Goal: Task Accomplishment & Management: Use online tool/utility

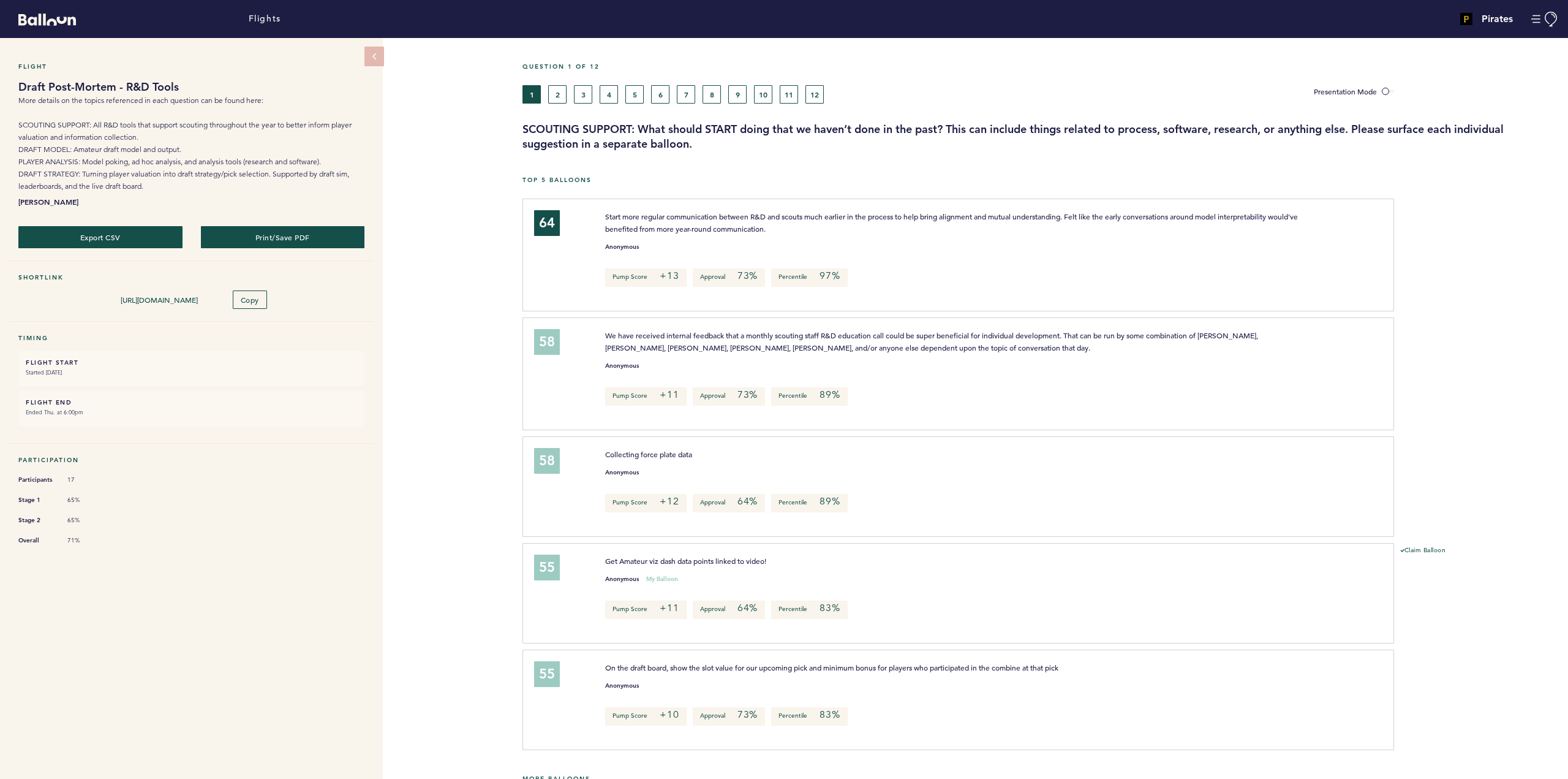
click at [1423, 91] on div "Presentation Mode" at bounding box center [1436, 94] width 263 height 19
drag, startPoint x: 555, startPoint y: 97, endPoint x: 729, endPoint y: 222, distance: 214.2
click at [556, 97] on button "2" at bounding box center [557, 94] width 19 height 19
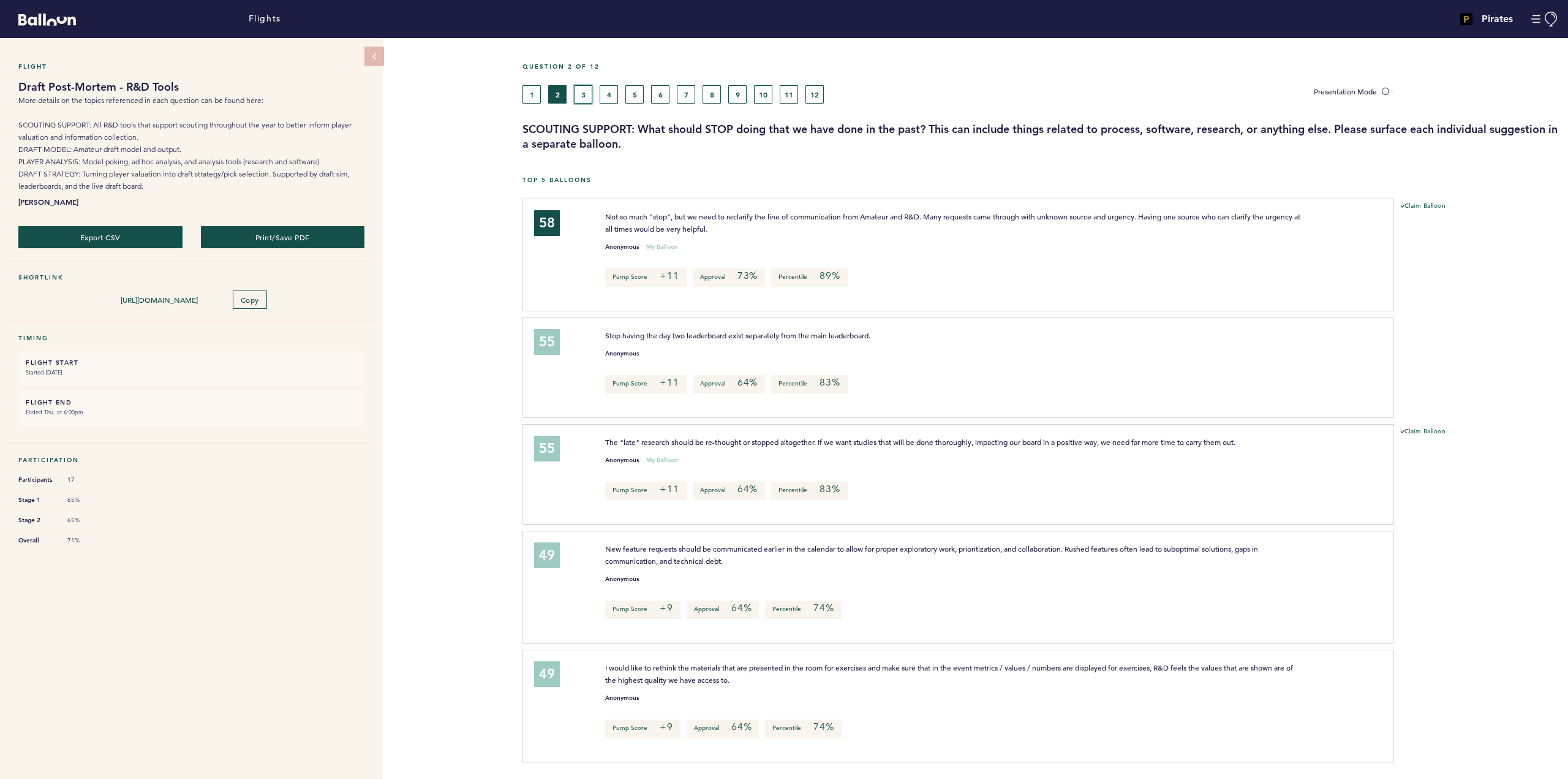
click at [582, 93] on button "3" at bounding box center [583, 94] width 19 height 19
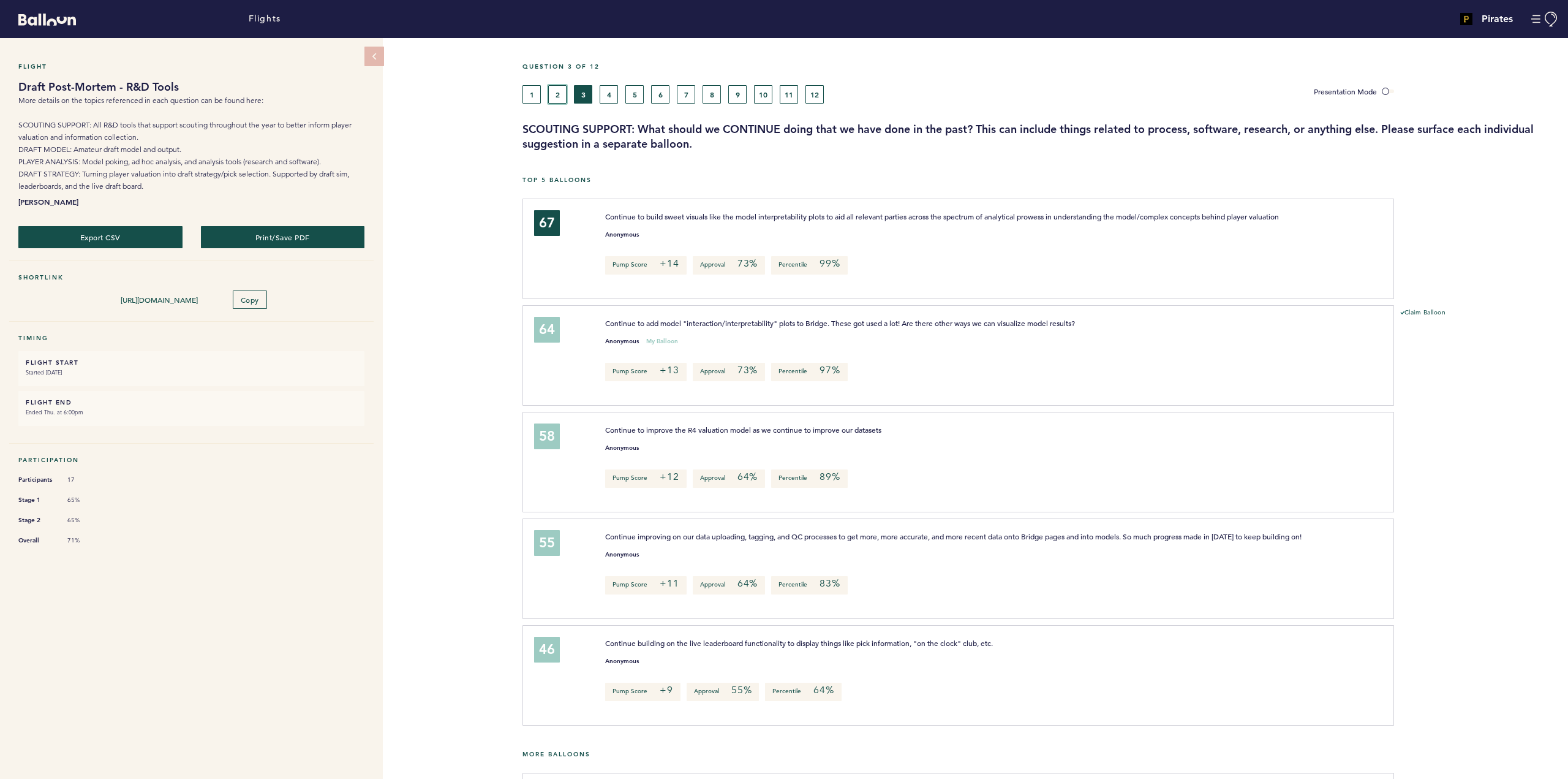
click at [559, 93] on button "2" at bounding box center [557, 94] width 19 height 19
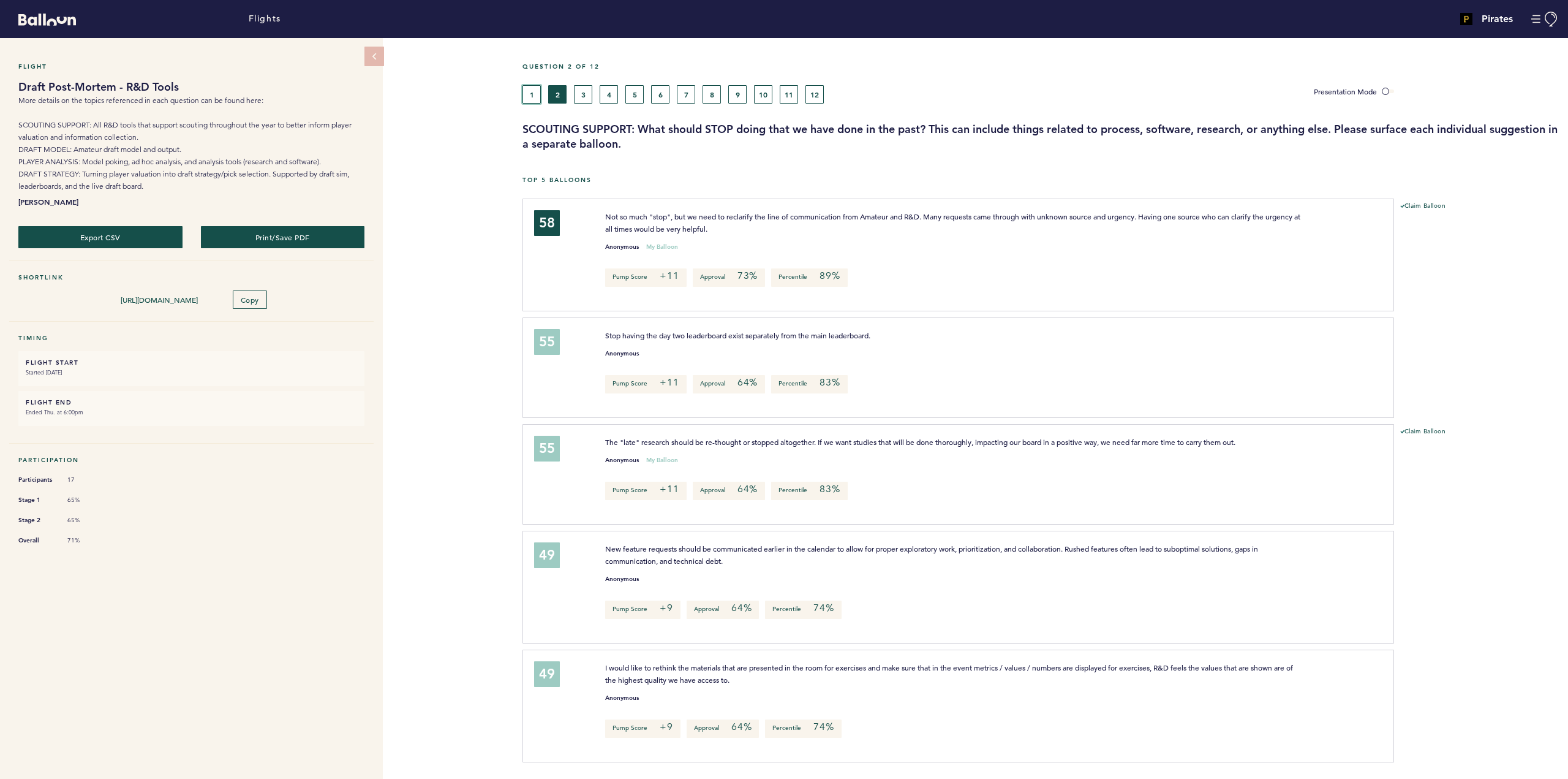
click at [532, 92] on button "1" at bounding box center [532, 94] width 19 height 19
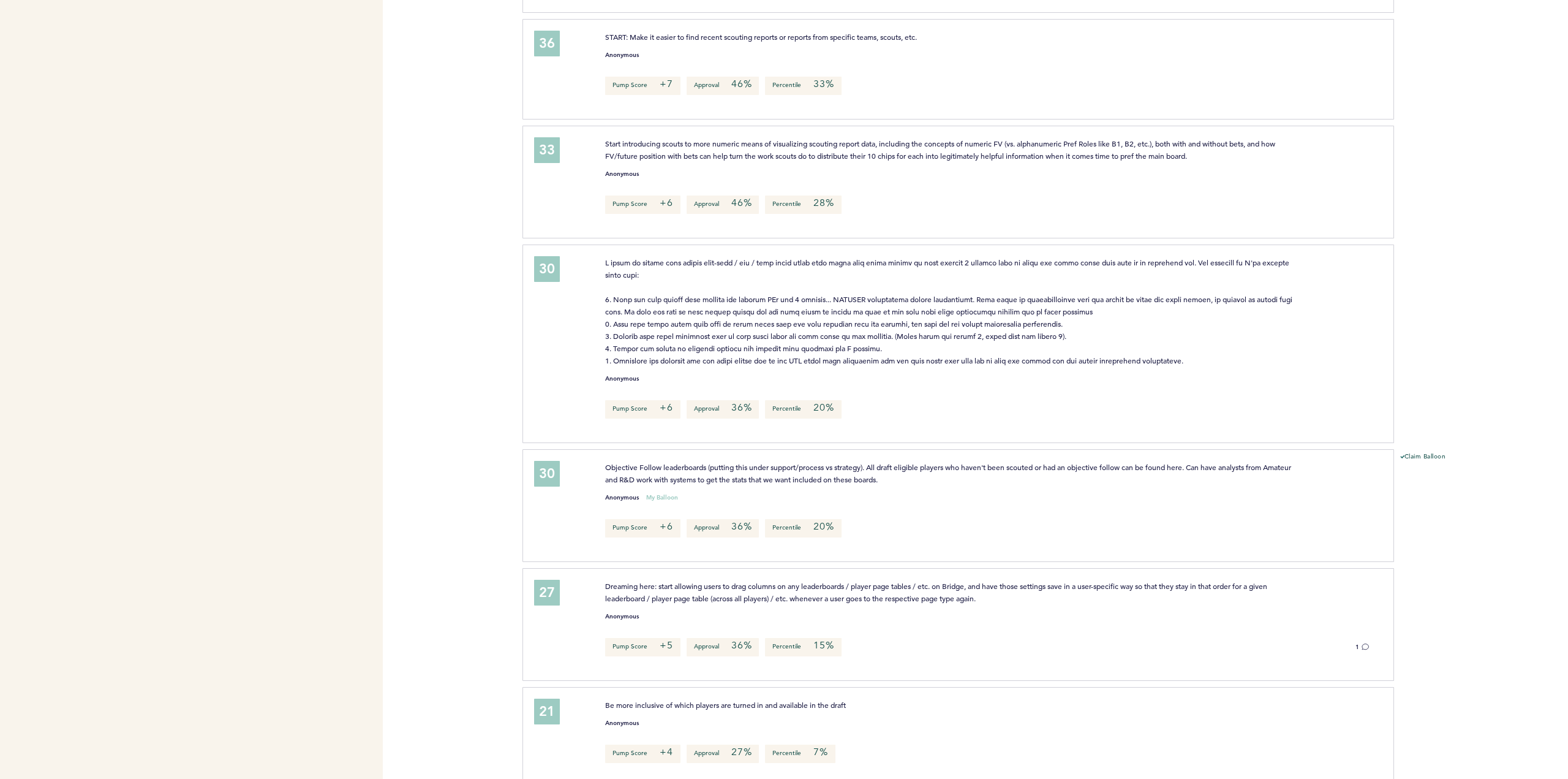
scroll to position [2881, 0]
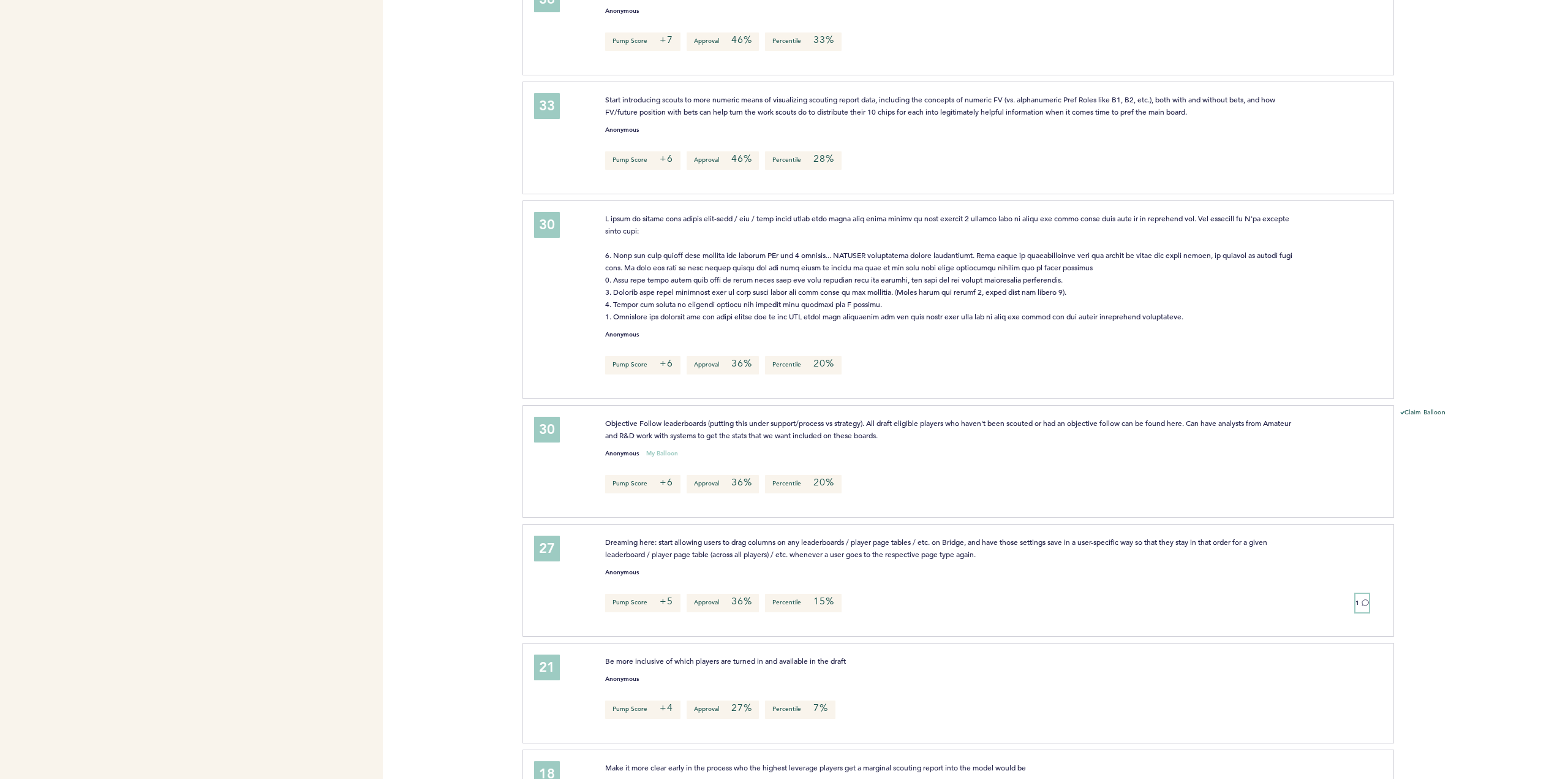
click at [1363, 599] on icon at bounding box center [1365, 602] width 8 height 8
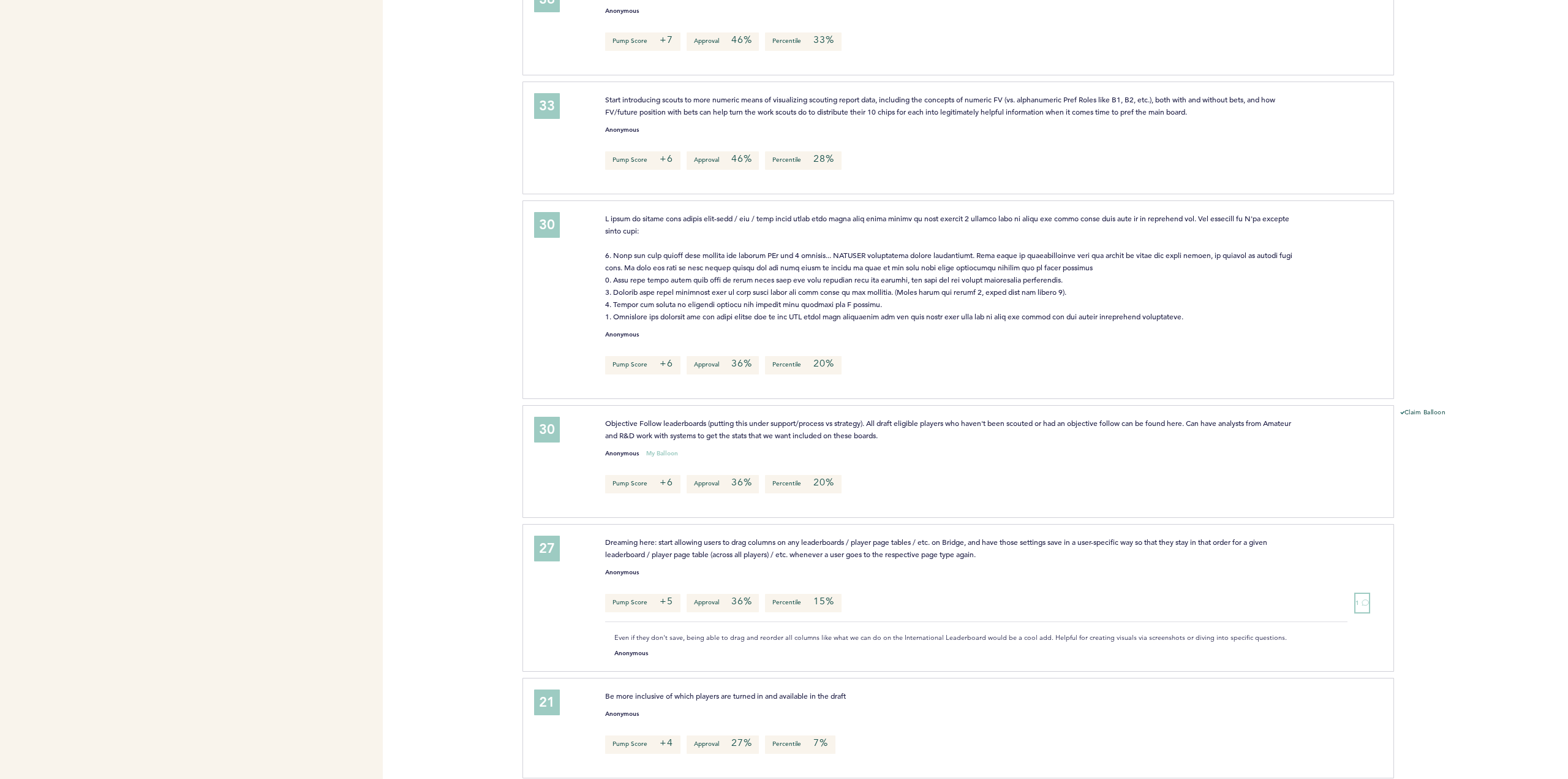
click at [1360, 594] on button "1" at bounding box center [1363, 603] width 13 height 19
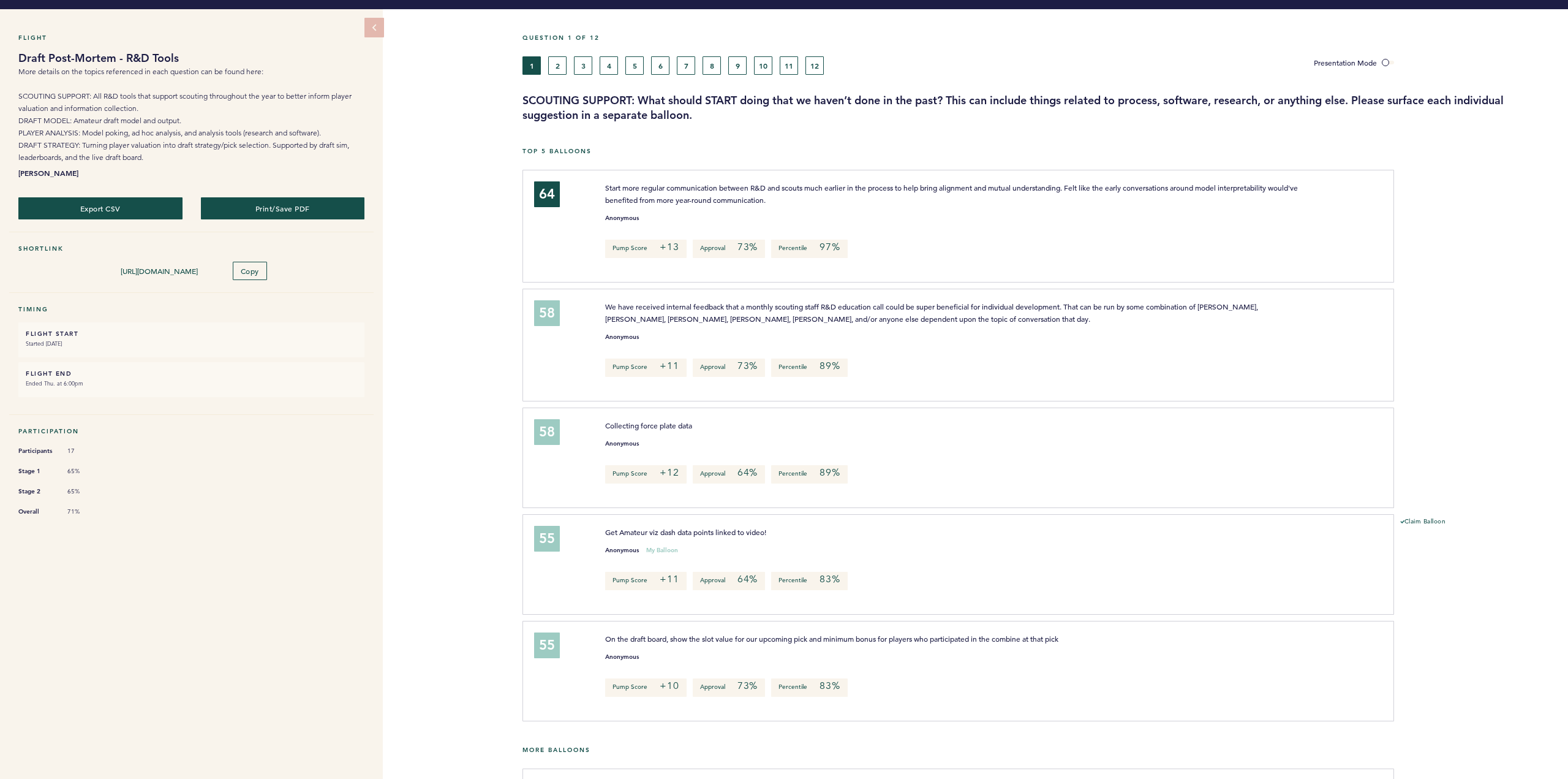
scroll to position [0, 0]
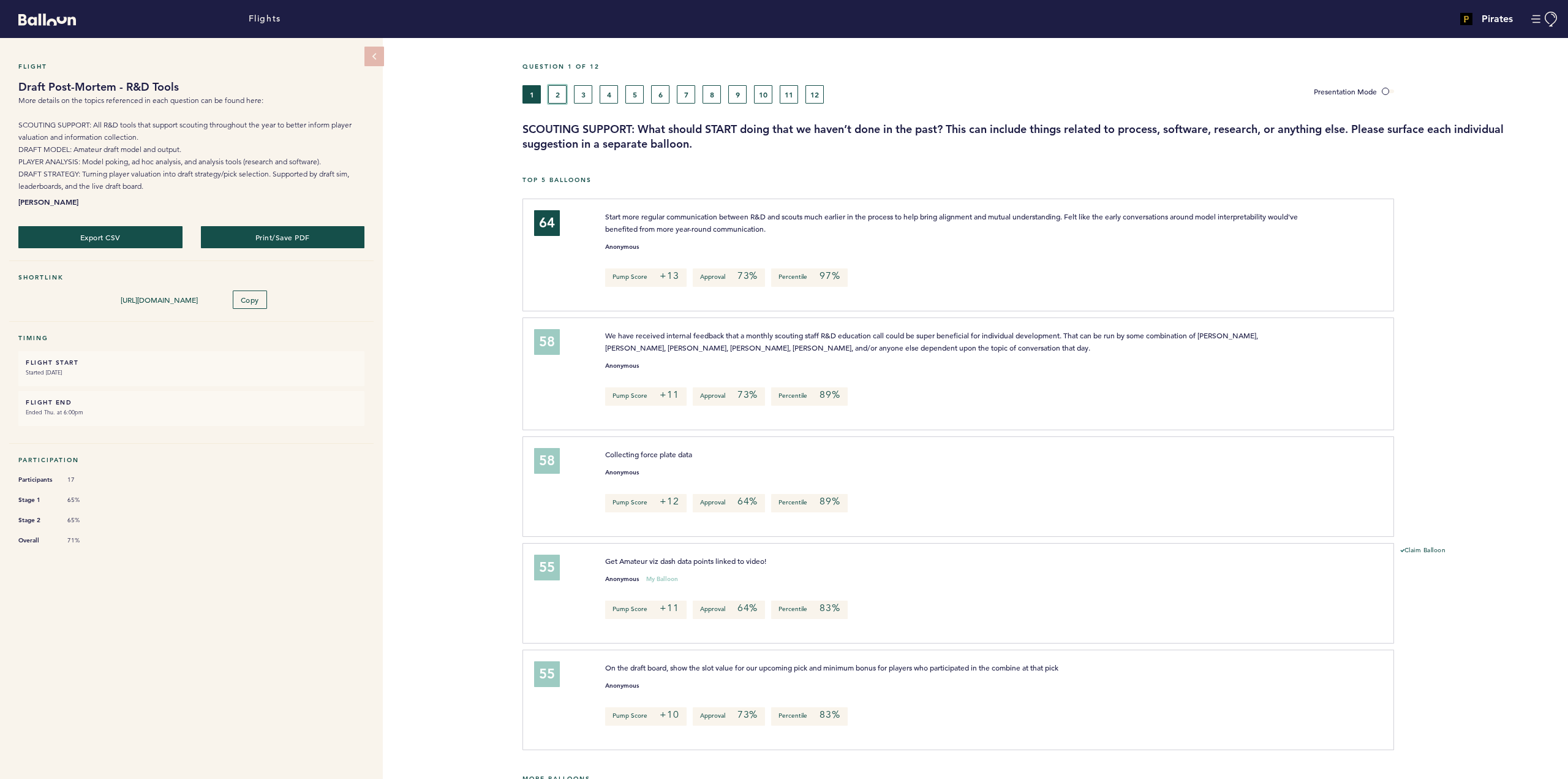
click at [556, 93] on button "2" at bounding box center [557, 94] width 19 height 19
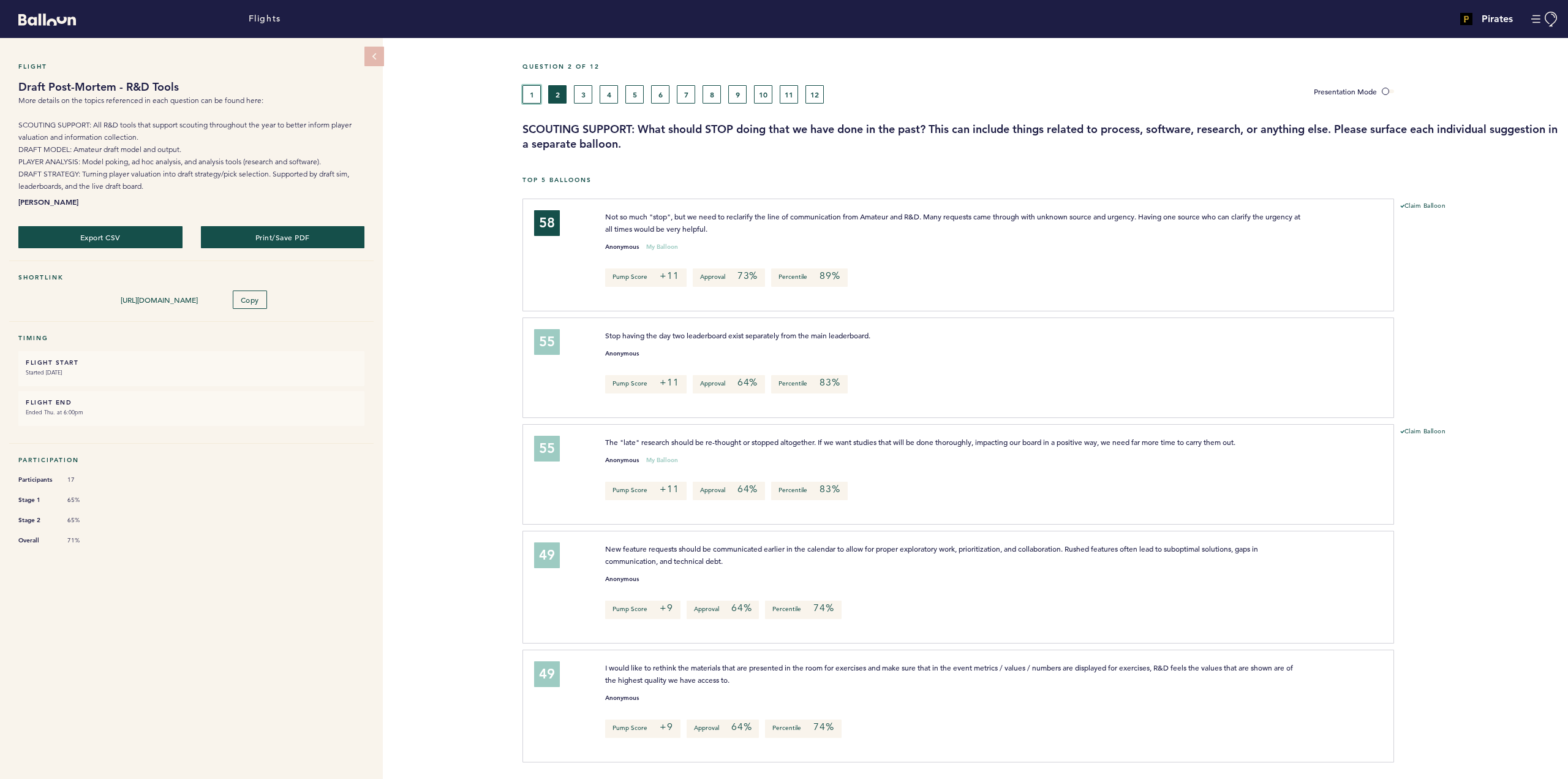
click at [531, 91] on button "1" at bounding box center [532, 94] width 19 height 19
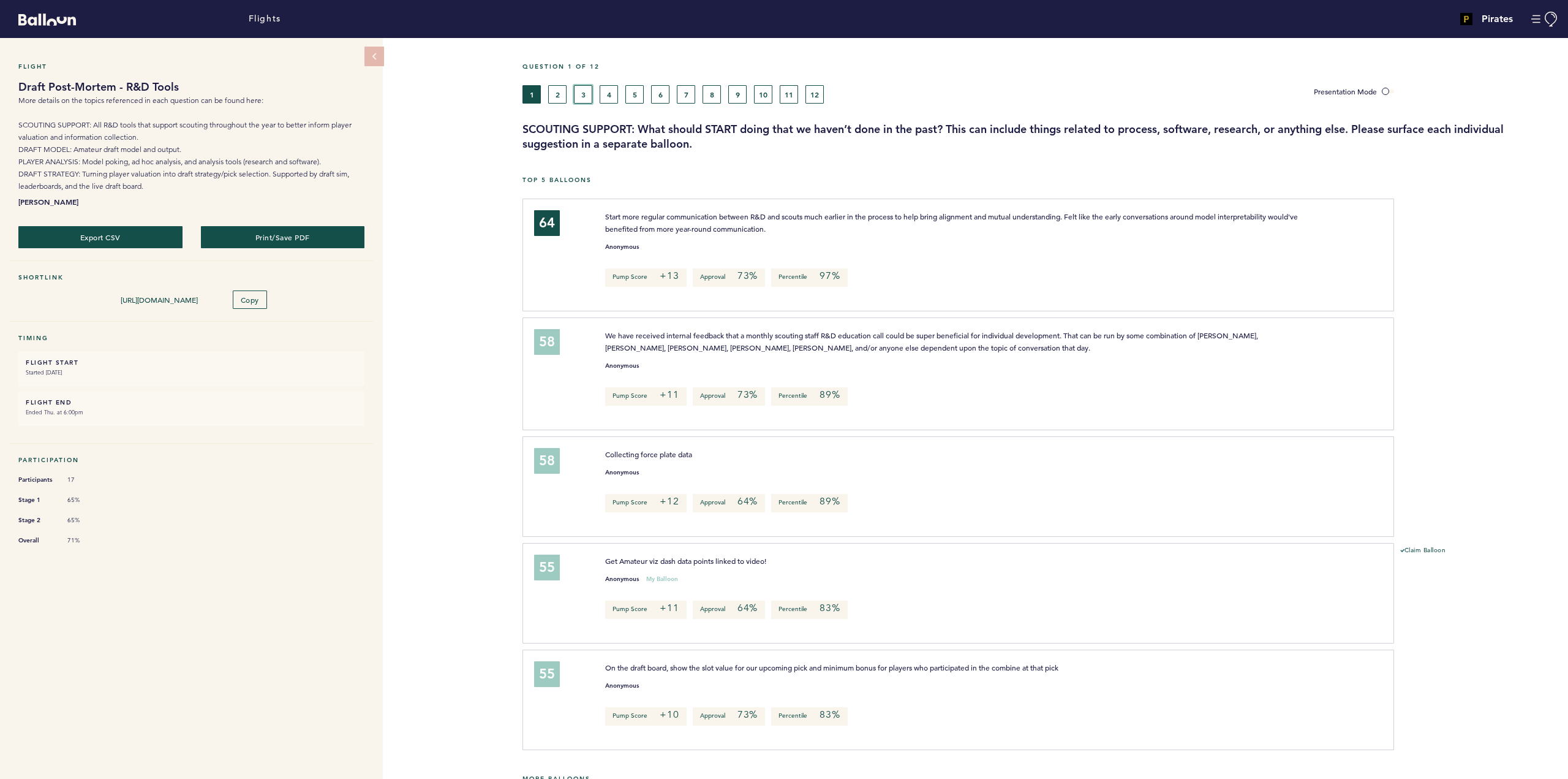
click at [585, 91] on button "3" at bounding box center [583, 94] width 19 height 19
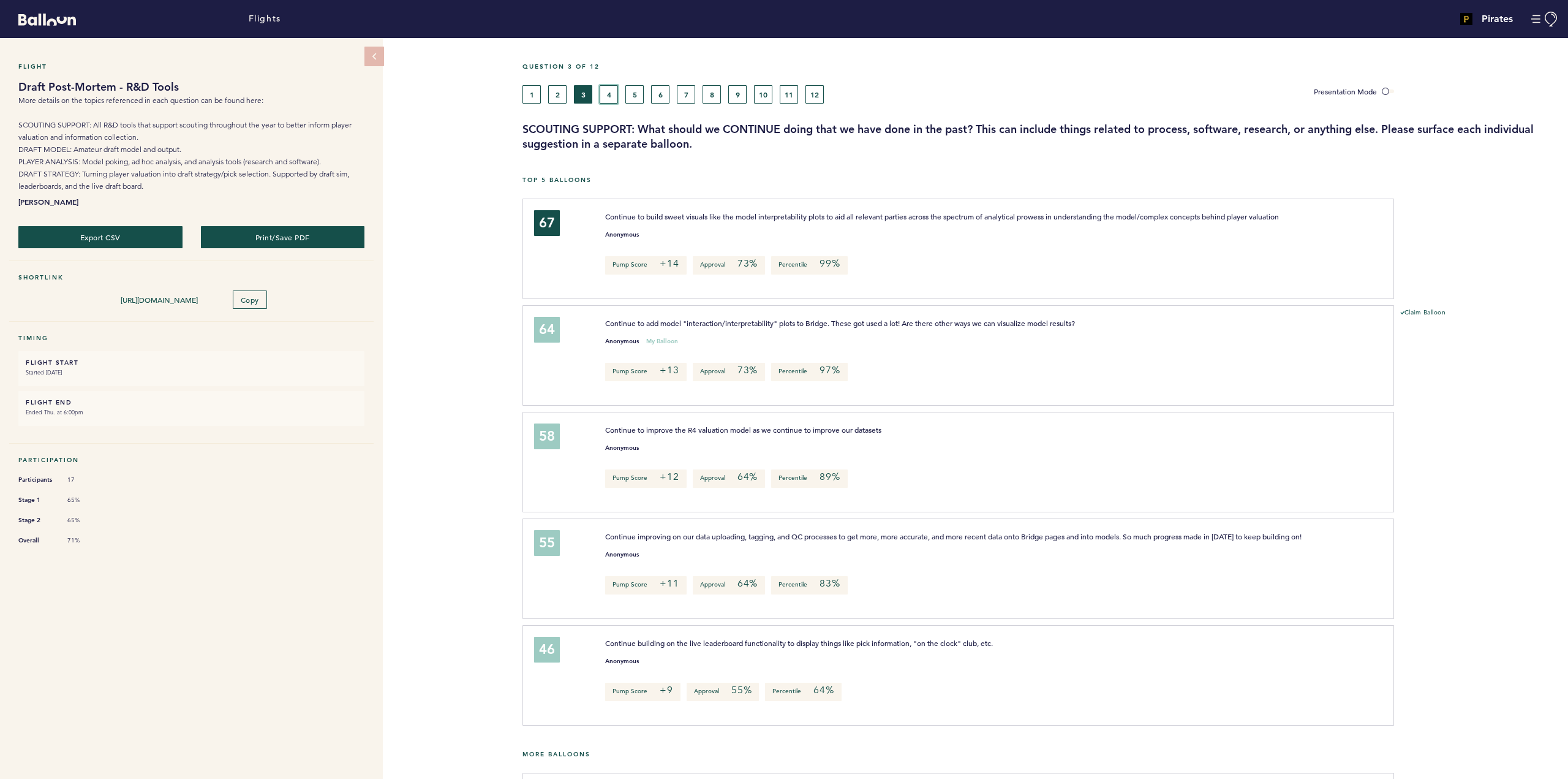
click at [613, 91] on button "4" at bounding box center [609, 94] width 19 height 19
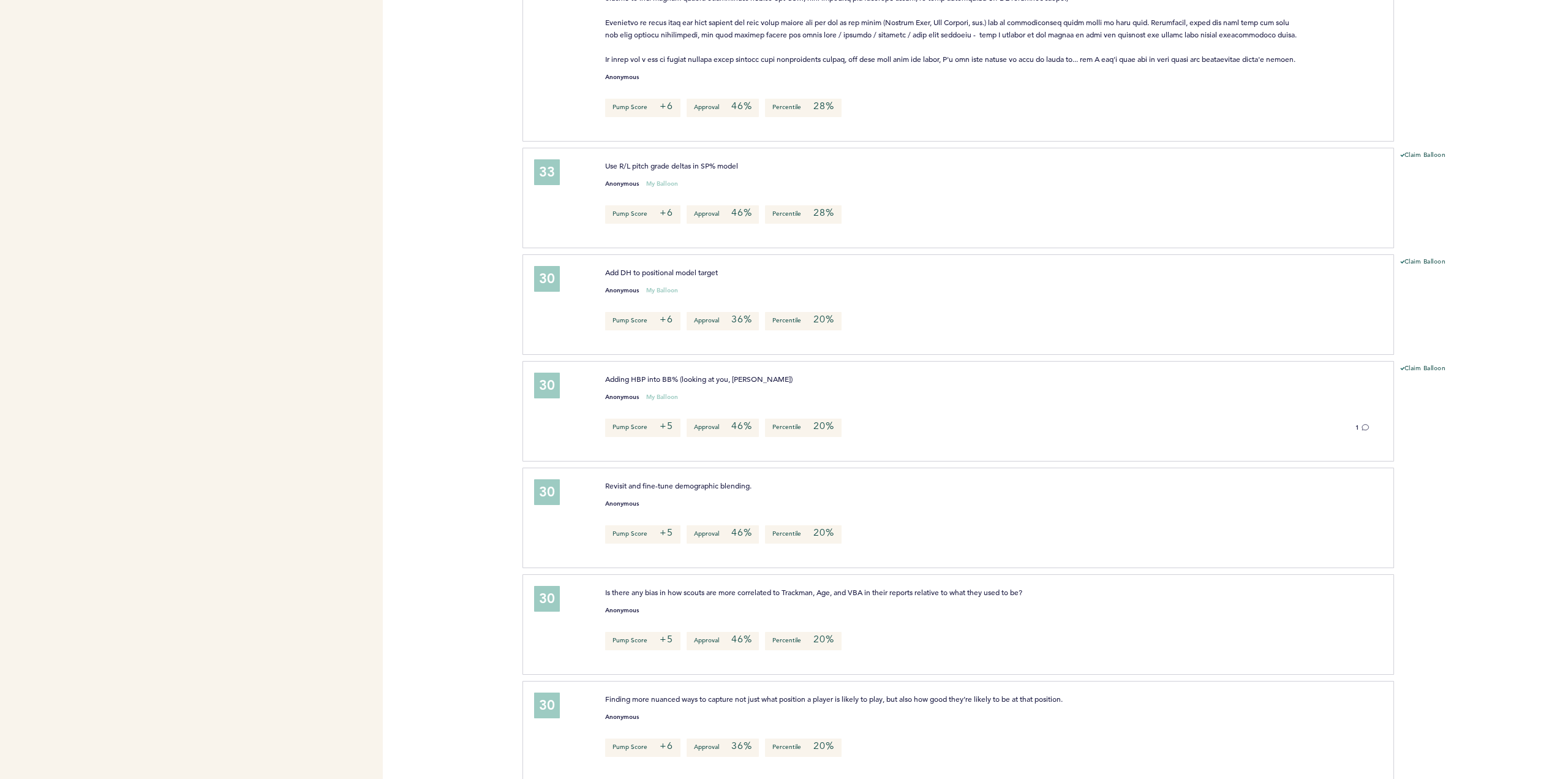
scroll to position [3126, 0]
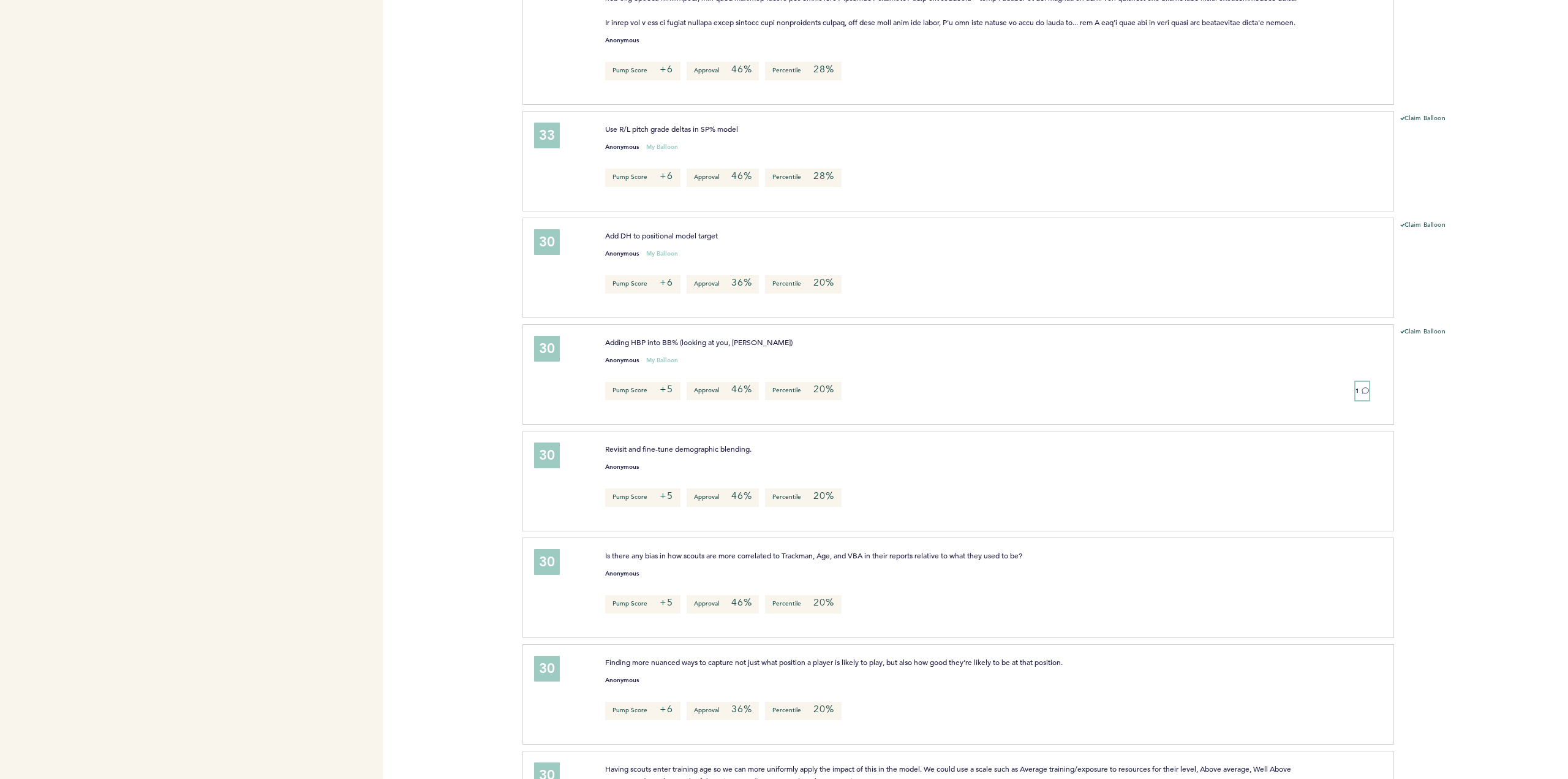
click at [1363, 392] on icon at bounding box center [1365, 390] width 8 height 8
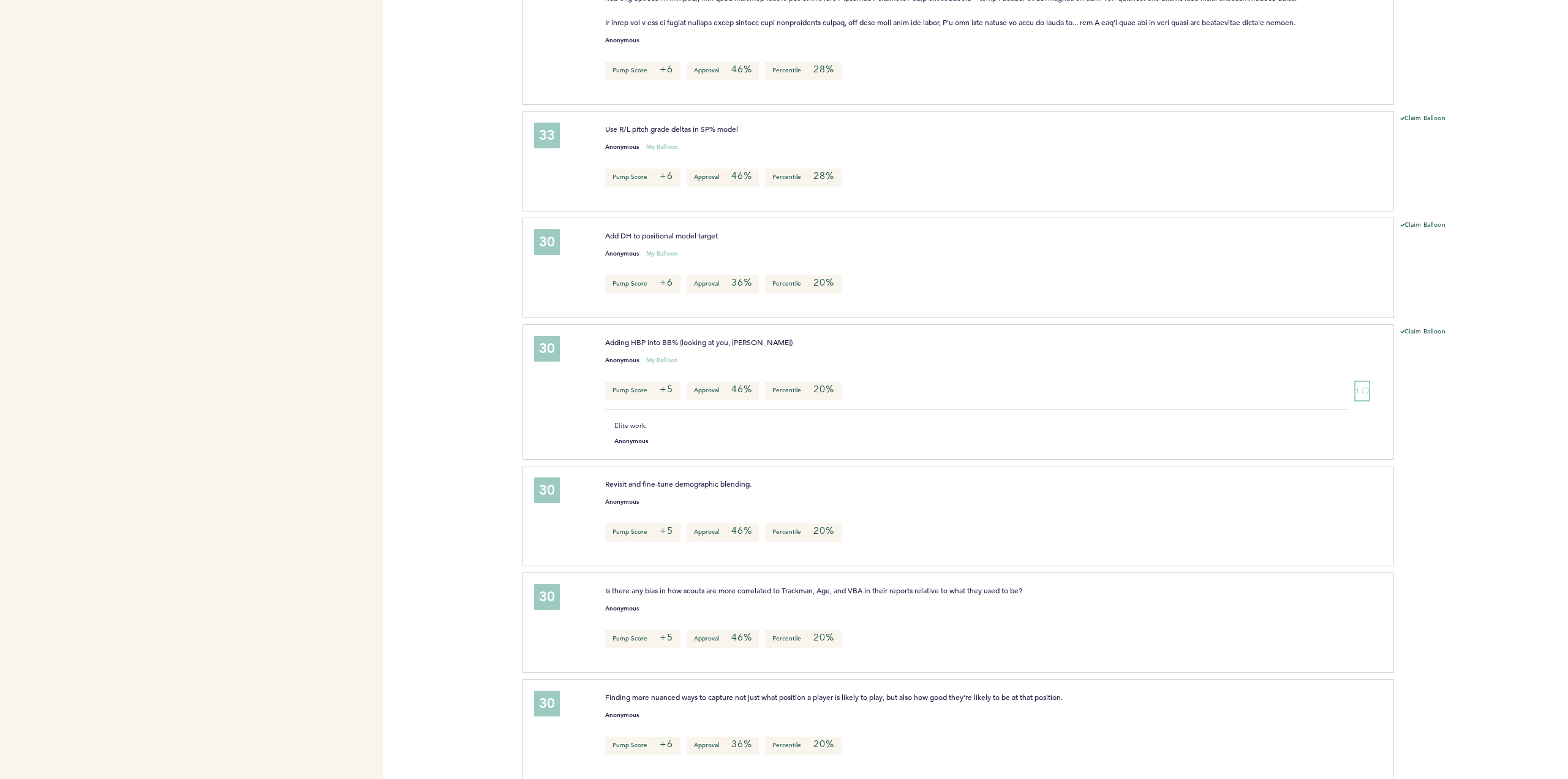
click at [1363, 391] on icon at bounding box center [1365, 390] width 8 height 8
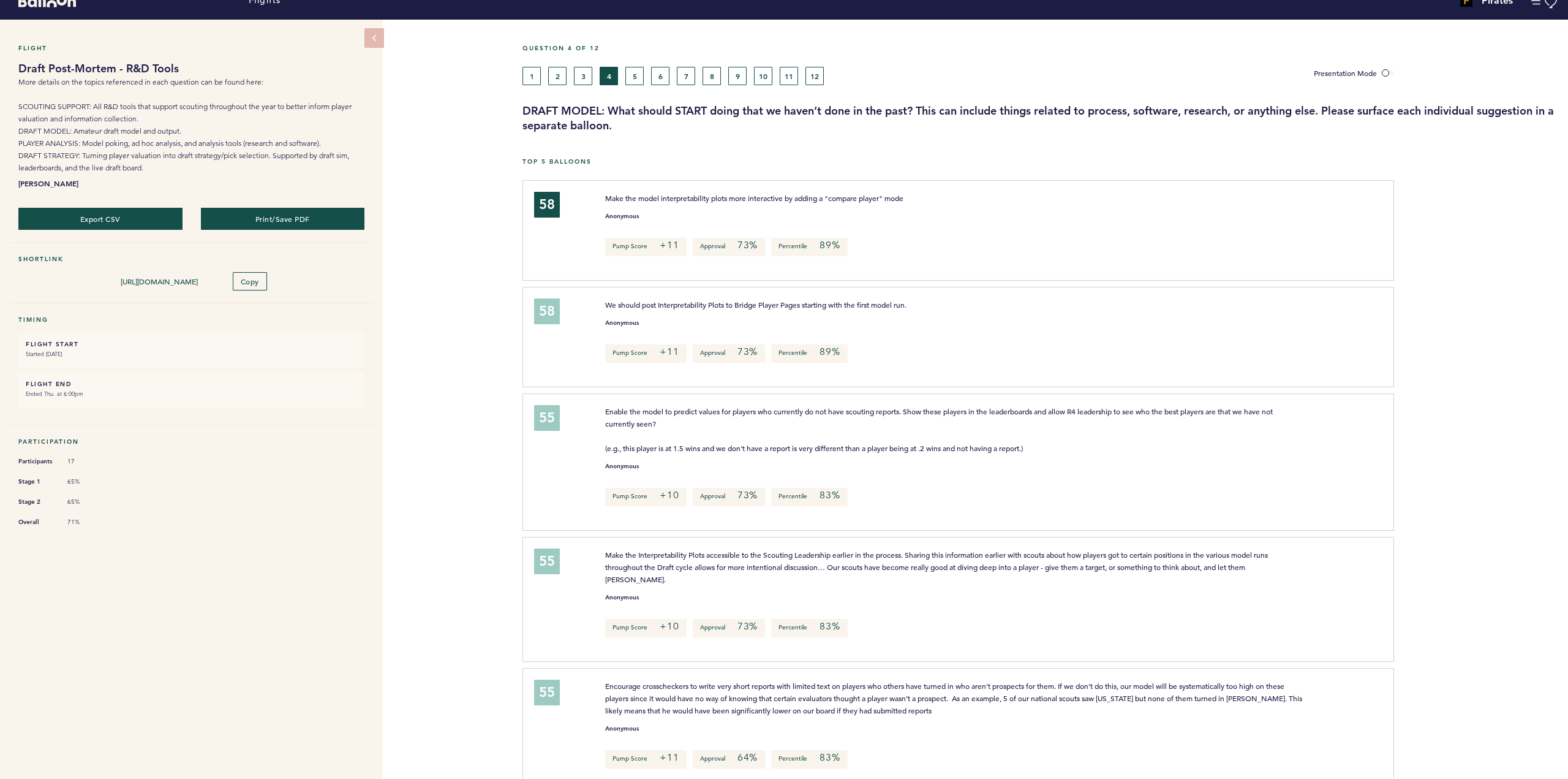
scroll to position [0, 0]
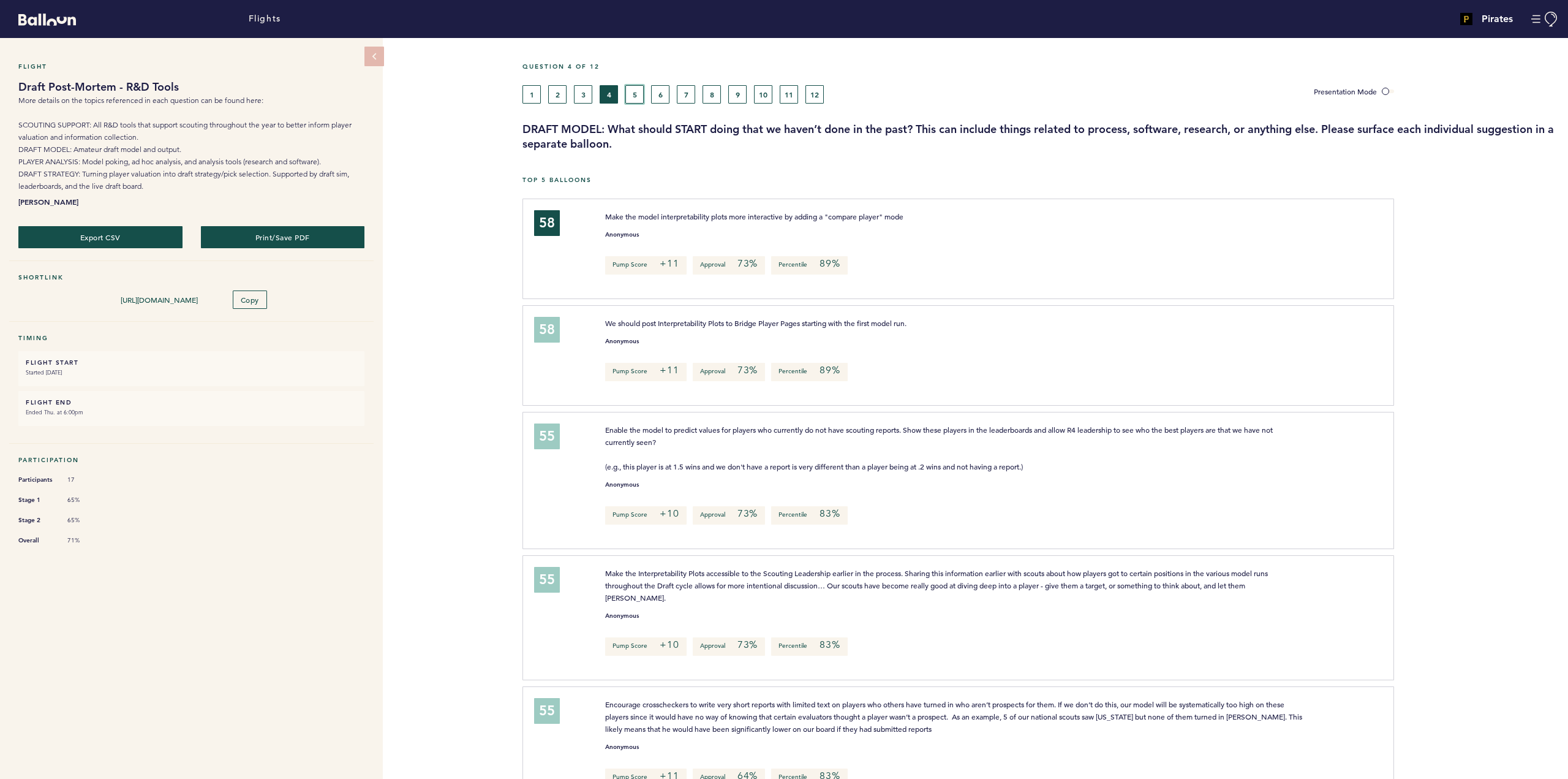
click at [639, 93] on button "5" at bounding box center [635, 94] width 19 height 19
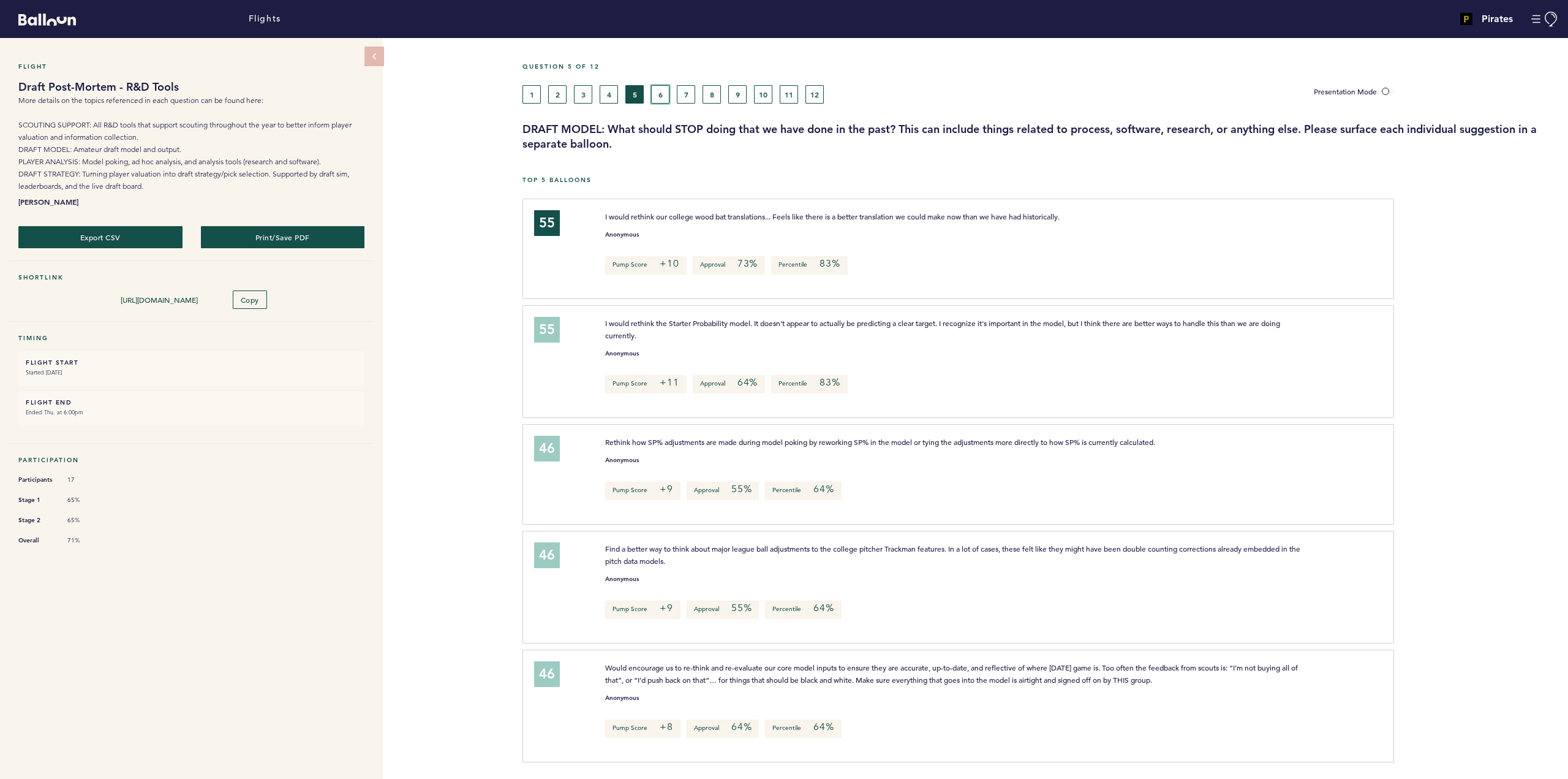
click at [661, 89] on button "6" at bounding box center [661, 94] width 19 height 19
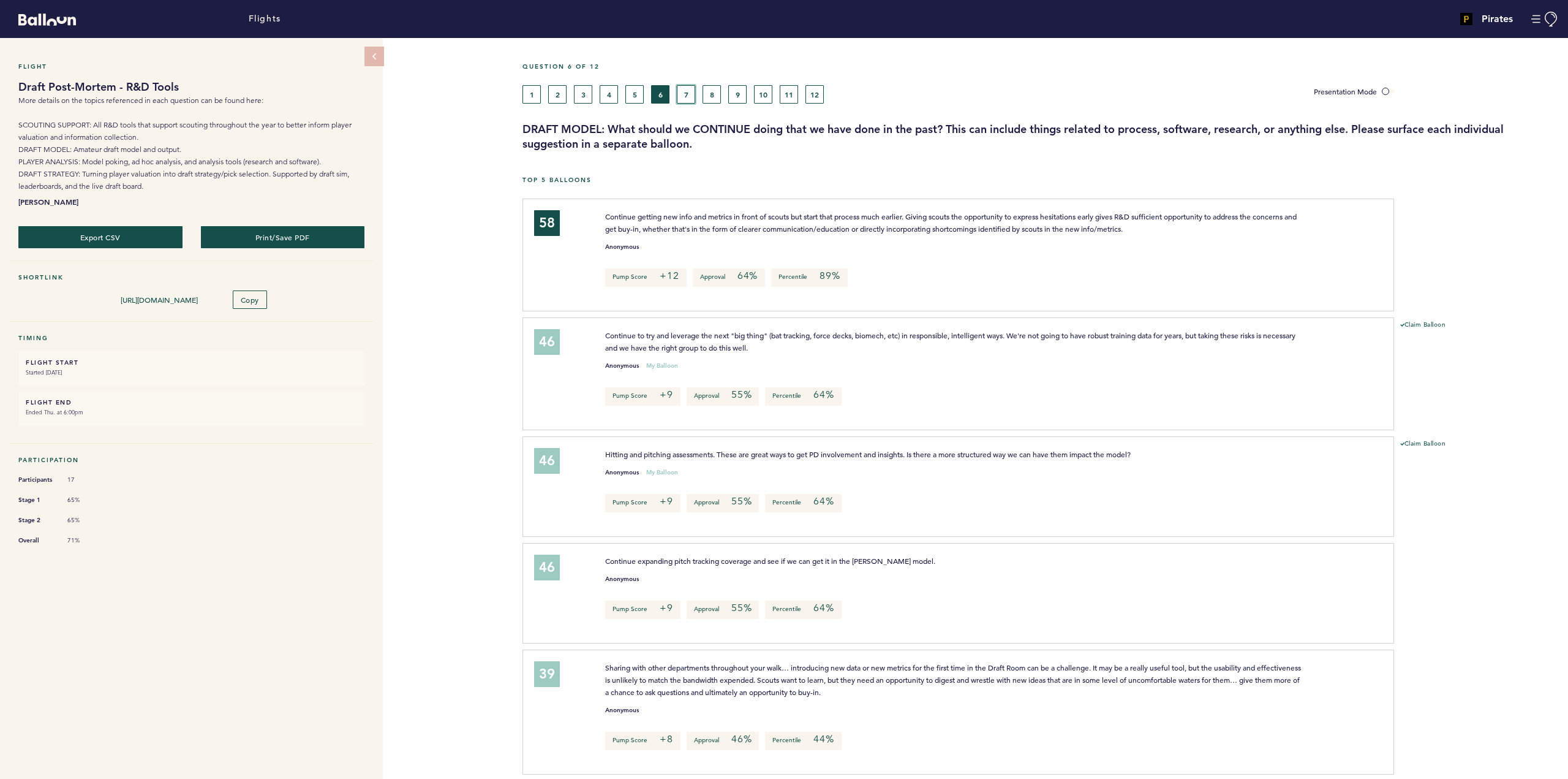
click at [685, 96] on button "7" at bounding box center [686, 94] width 19 height 19
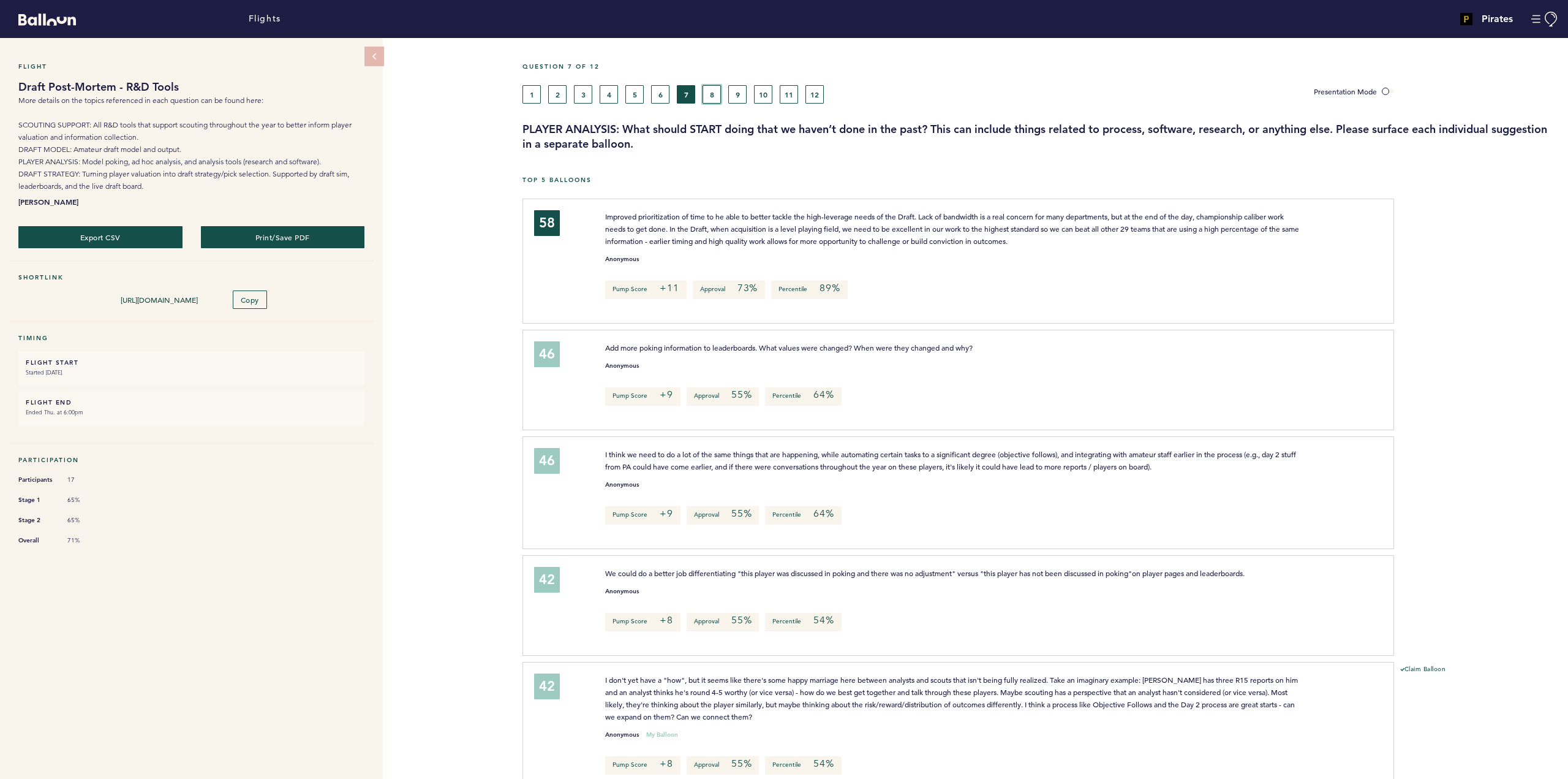
click at [715, 98] on button "8" at bounding box center [712, 94] width 19 height 19
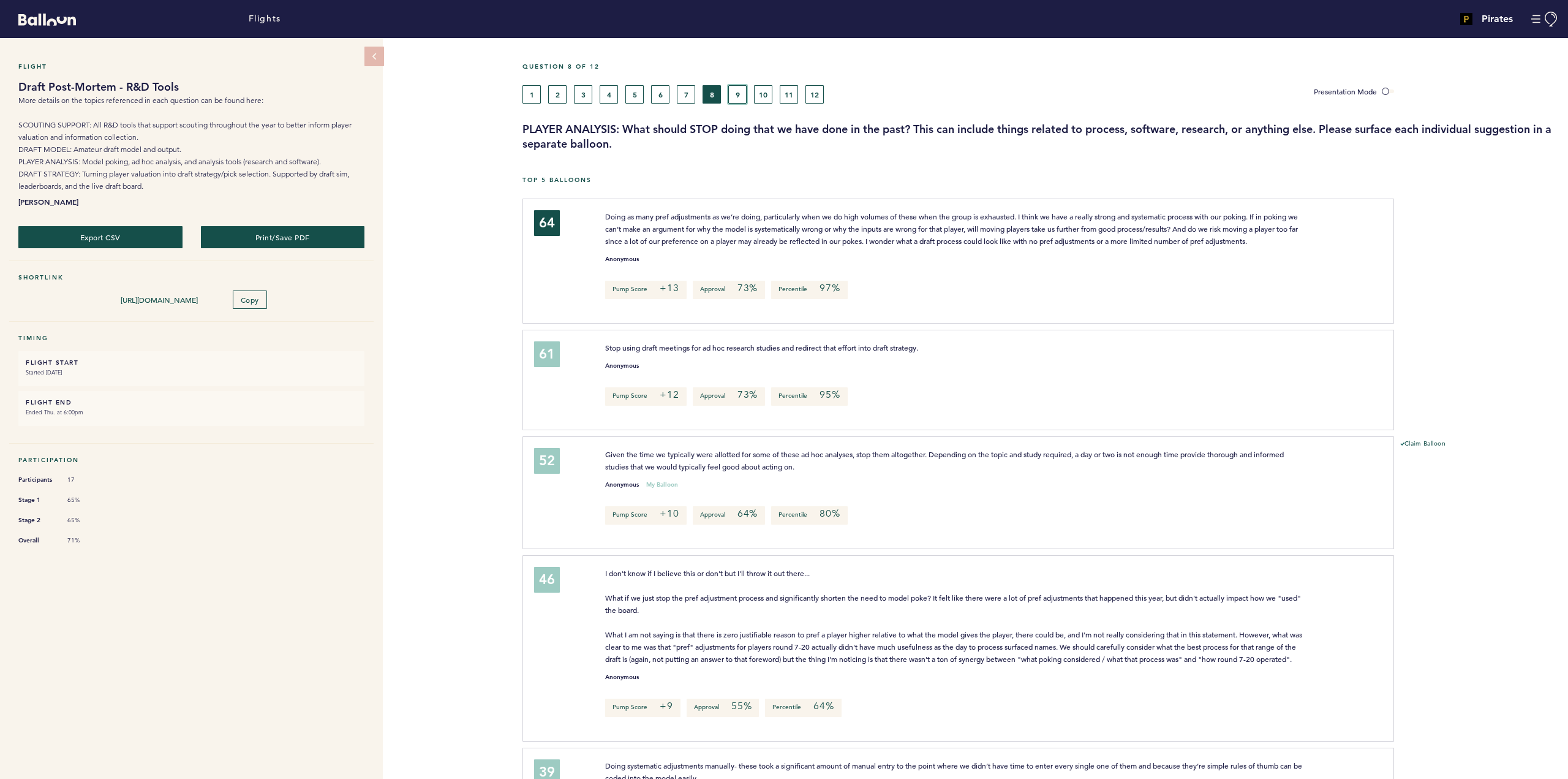
click at [739, 93] on button "9" at bounding box center [737, 94] width 19 height 19
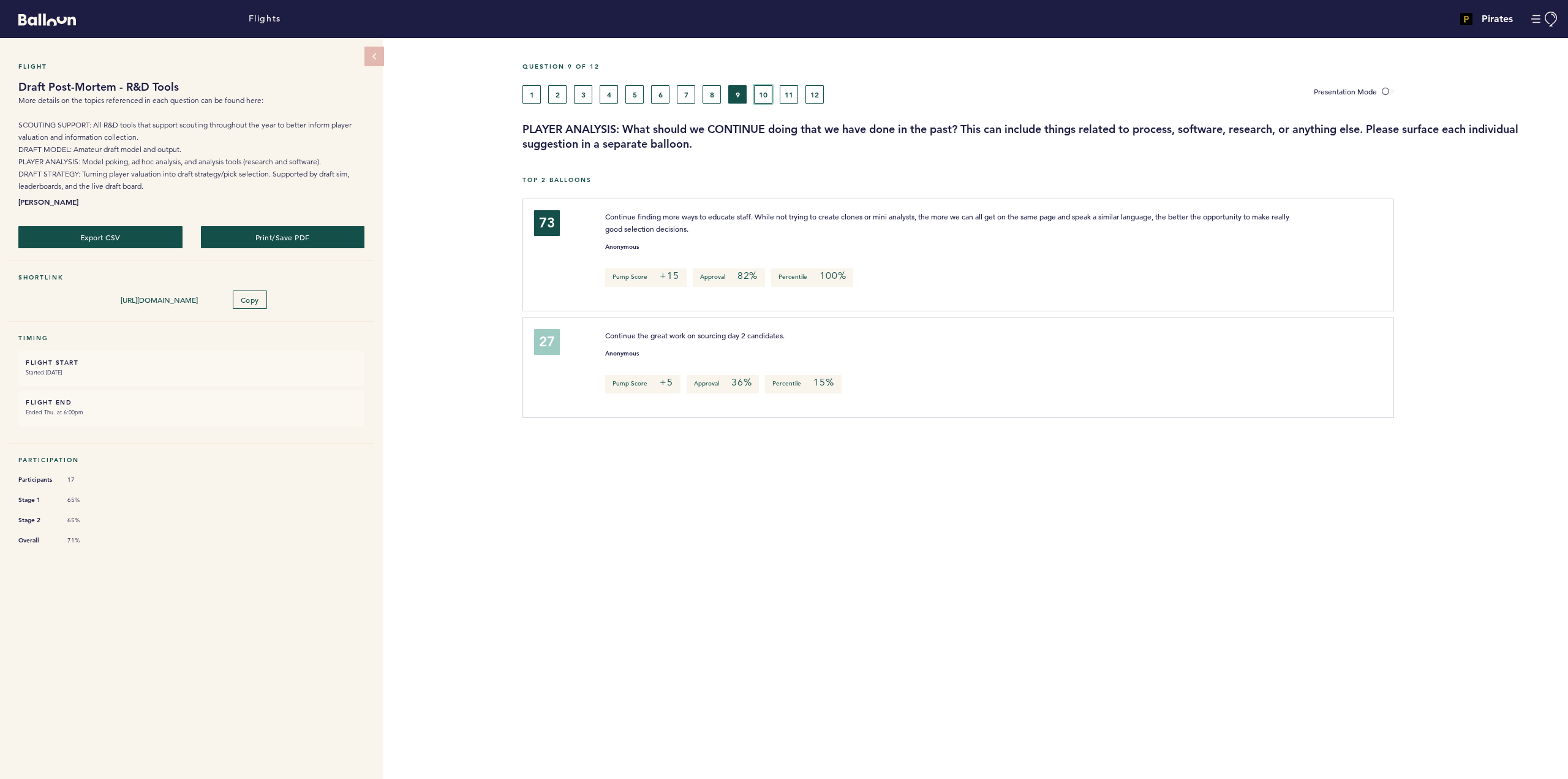
click at [767, 90] on button "10" at bounding box center [763, 94] width 19 height 19
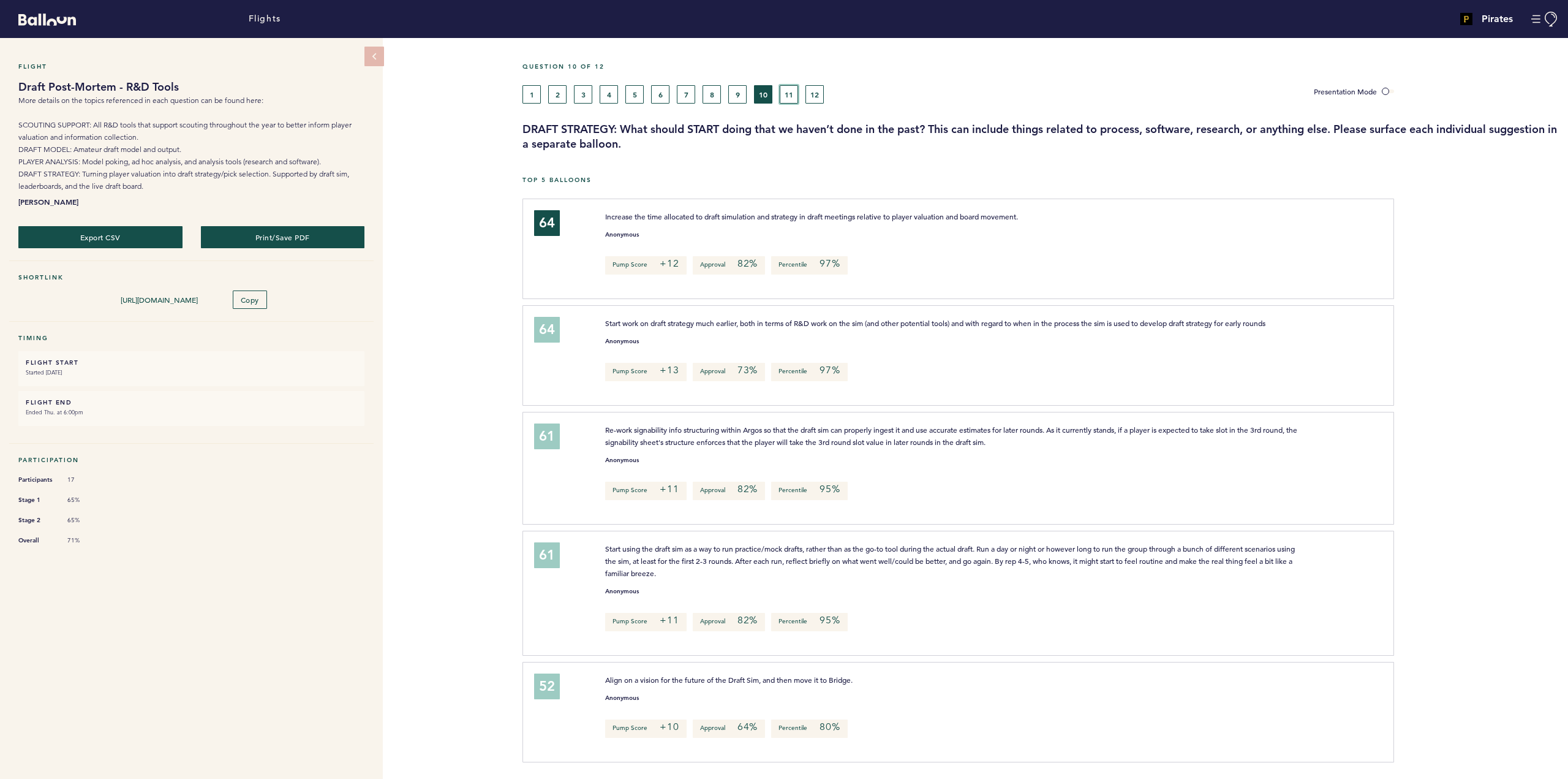
click at [791, 97] on button "11" at bounding box center [789, 94] width 19 height 19
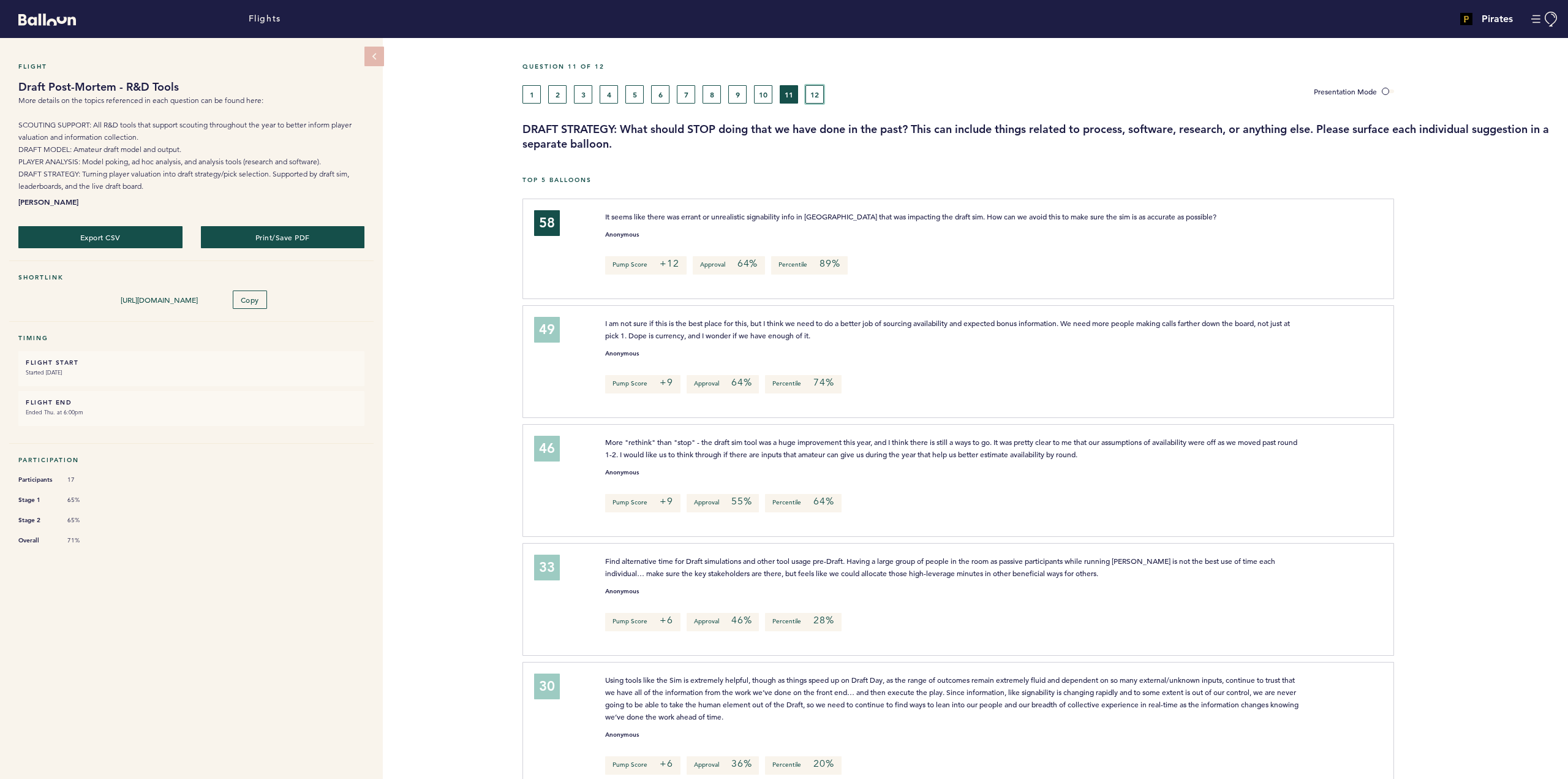
click at [816, 91] on button "12" at bounding box center [815, 94] width 19 height 19
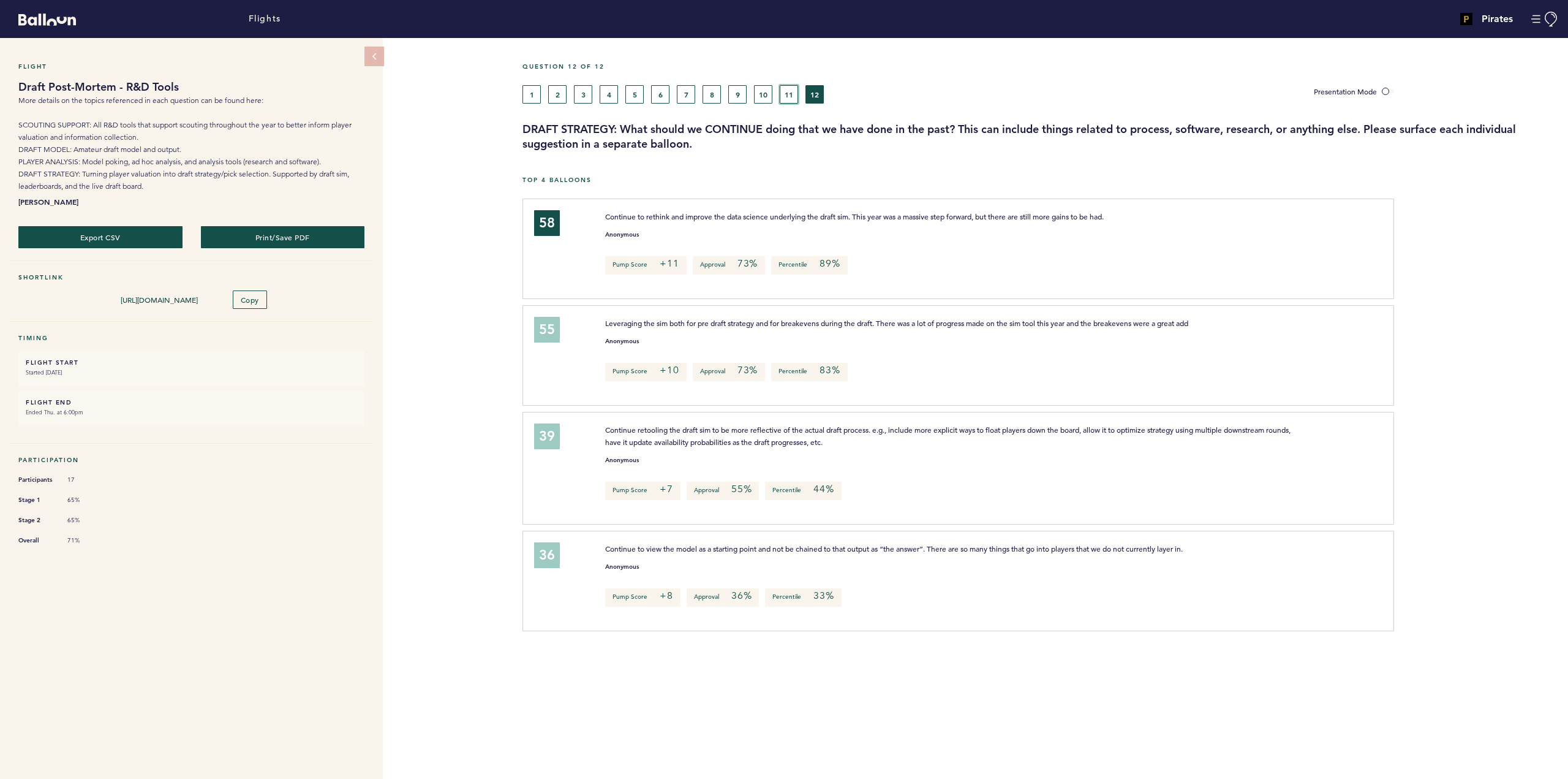
click at [791, 93] on button "11" at bounding box center [789, 94] width 19 height 19
